Goal: Task Accomplishment & Management: Understand process/instructions

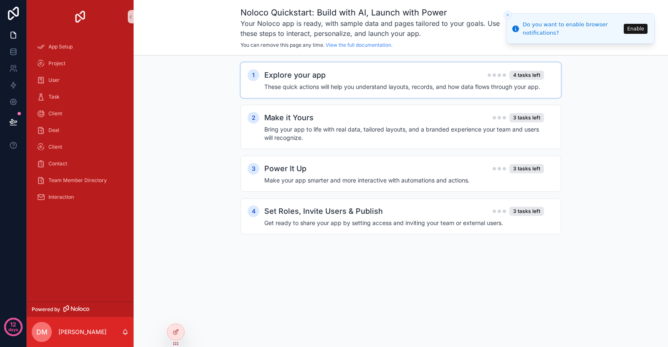
click at [374, 82] on div "Explore your app 4 tasks left These quick actions will help you understand layo…" at bounding box center [409, 80] width 290 height 22
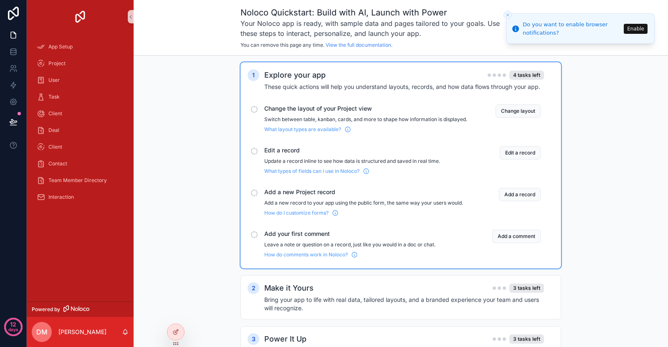
click at [374, 82] on div "Explore your app 4 tasks left These quick actions will help you understand layo…" at bounding box center [409, 80] width 290 height 22
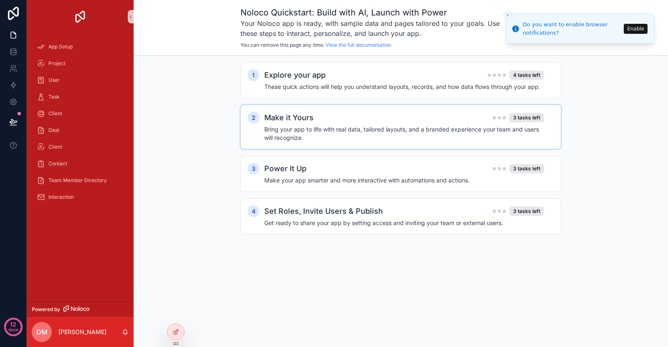
click at [352, 137] on h4 "Bring your app to life with real data, tailored layouts, and a branded experien…" at bounding box center [404, 133] width 280 height 17
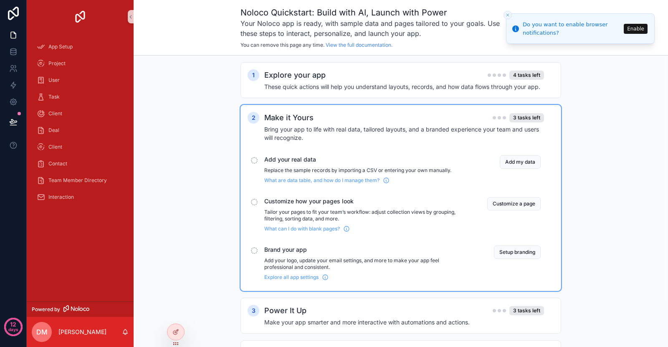
click at [353, 130] on h4 "Bring your app to life with real data, tailored layouts, and a branded experien…" at bounding box center [404, 133] width 280 height 17
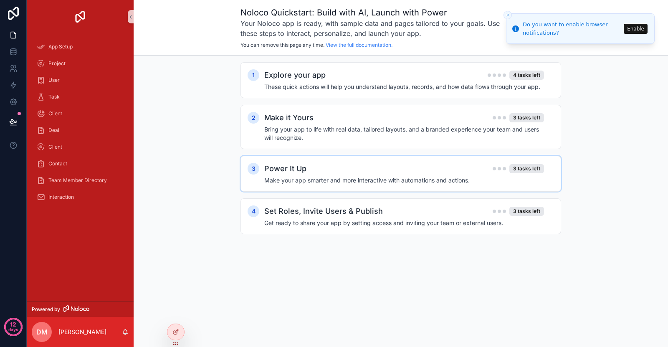
click at [332, 178] on h4 "Make your app smarter and more interactive with automations and actions." at bounding box center [404, 180] width 280 height 8
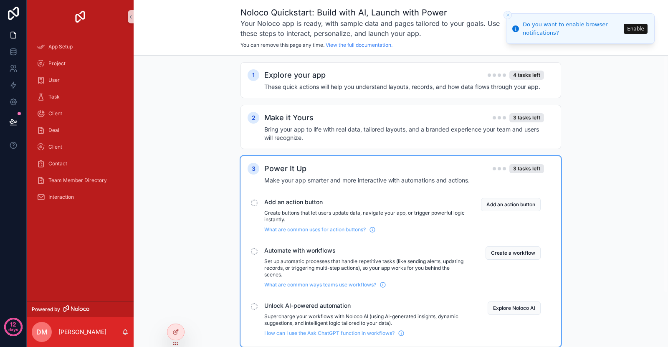
click at [332, 178] on h4 "Make your app smarter and more interactive with automations and actions." at bounding box center [404, 180] width 280 height 8
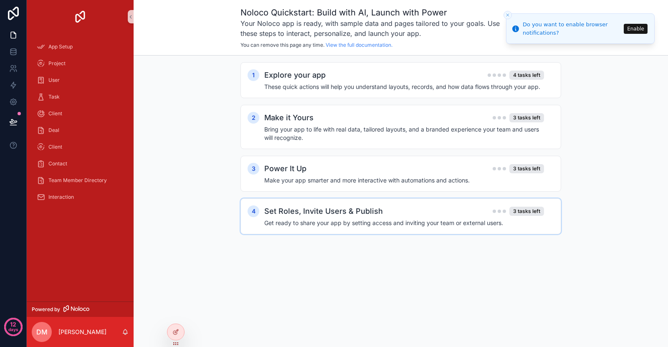
click at [334, 228] on div "4 Set Roles, Invite Users & Publish 3 tasks left Get ready to share your app by…" at bounding box center [400, 216] width 321 height 36
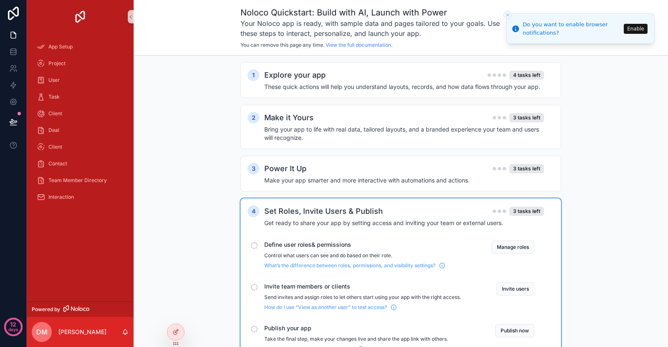
scroll to position [39, 0]
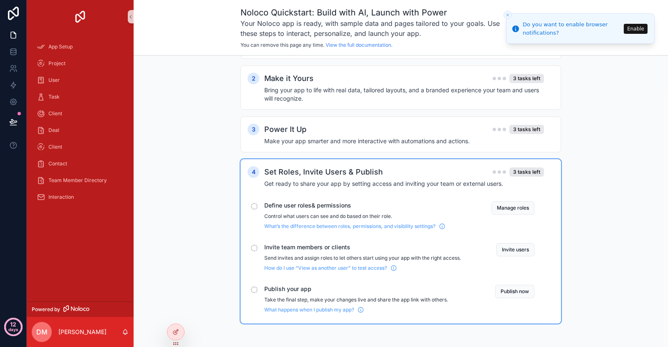
click at [15, 325] on p "days" at bounding box center [13, 330] width 10 height 12
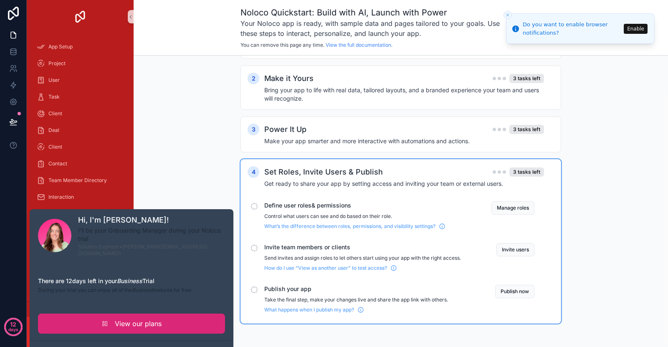
click at [48, 317] on link "View our plans" at bounding box center [131, 324] width 187 height 20
